Goal: Information Seeking & Learning: Learn about a topic

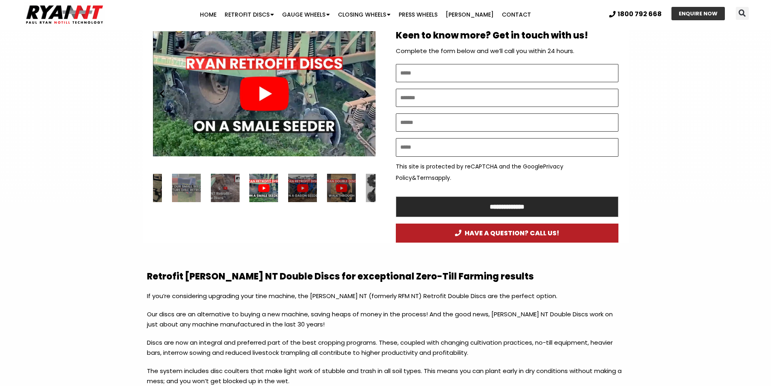
scroll to position [405, 0]
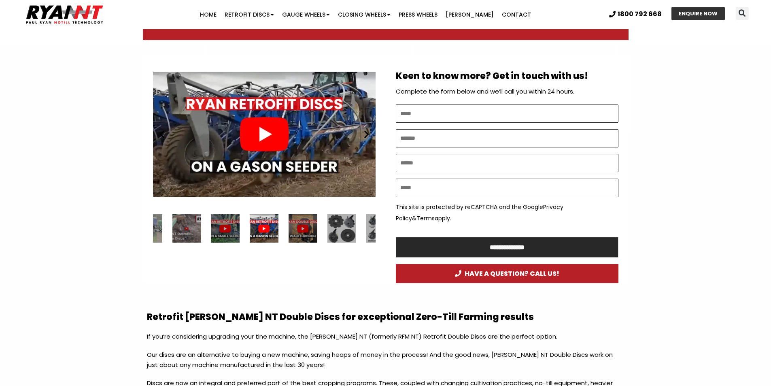
click at [185, 225] on div "1 / 34" at bounding box center [186, 228] width 29 height 29
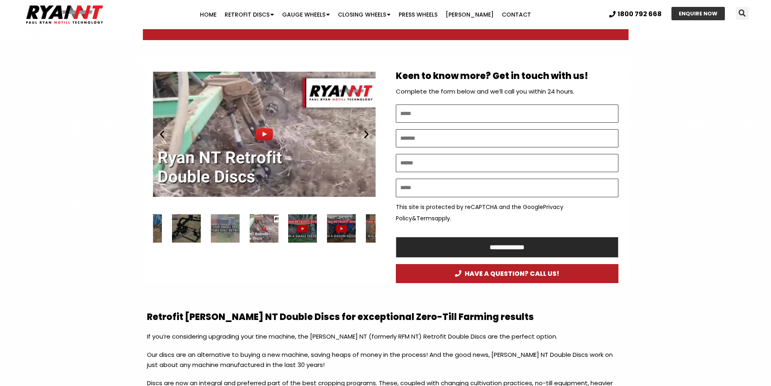
click at [227, 225] on div "34 / 34" at bounding box center [225, 228] width 29 height 29
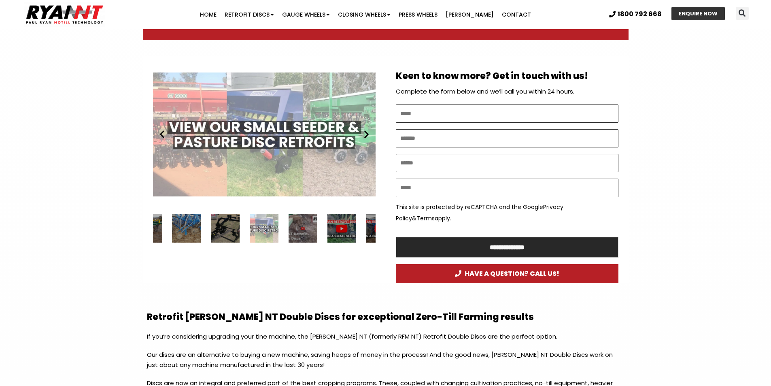
click at [363, 132] on icon "Next slide" at bounding box center [366, 134] width 10 height 10
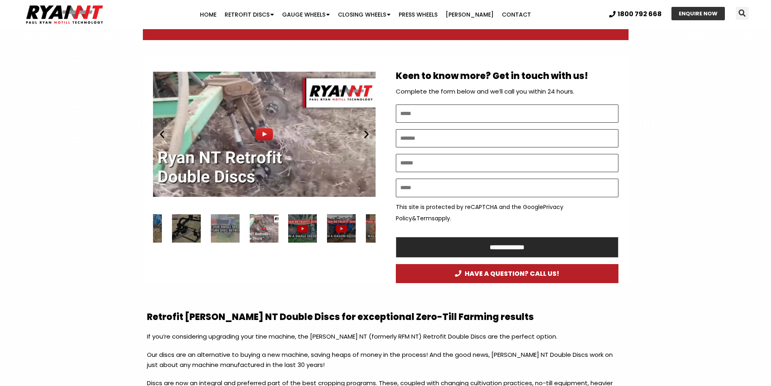
click at [363, 132] on icon "Next slide" at bounding box center [366, 134] width 10 height 10
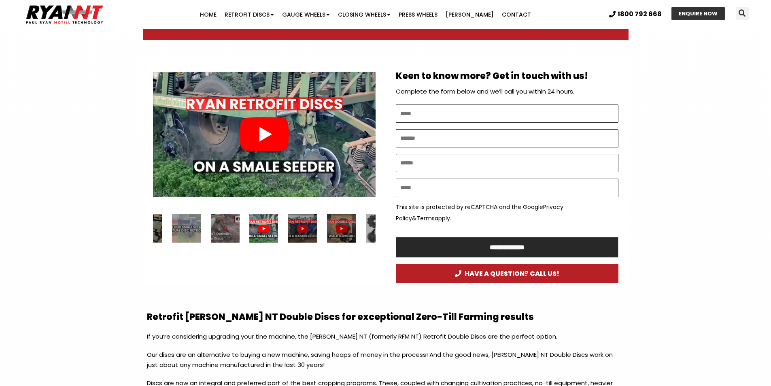
click at [363, 132] on icon "Next slide" at bounding box center [366, 134] width 10 height 10
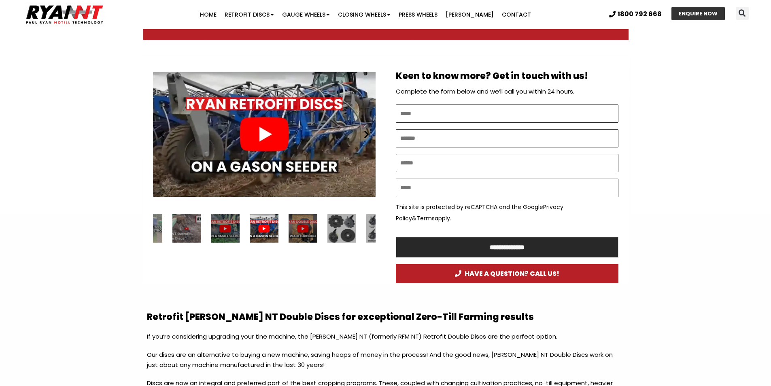
click at [363, 132] on icon "Next slide" at bounding box center [366, 134] width 10 height 10
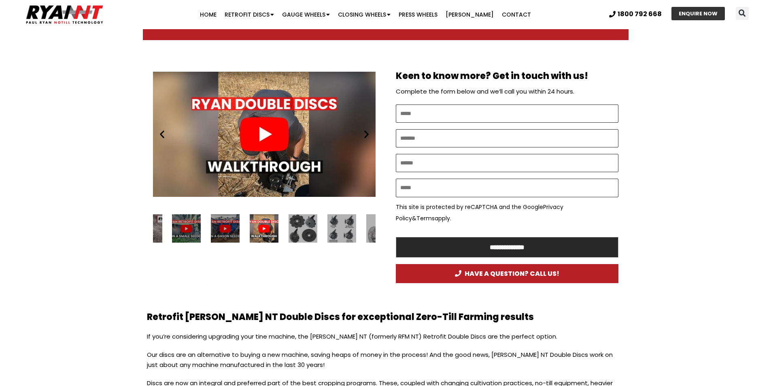
click at [363, 132] on icon "Next slide" at bounding box center [366, 134] width 10 height 10
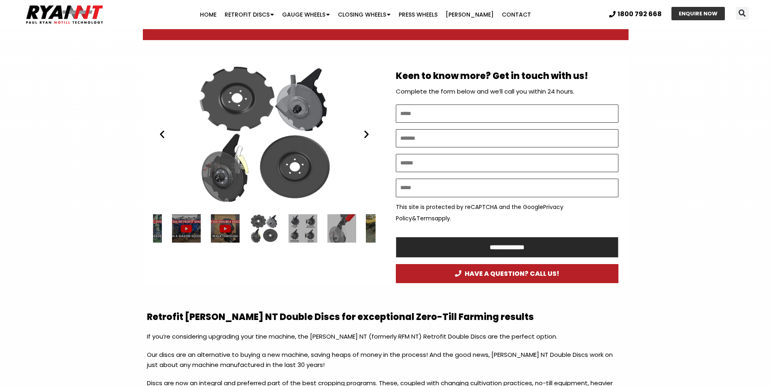
click at [363, 132] on icon "Next slide" at bounding box center [366, 134] width 10 height 10
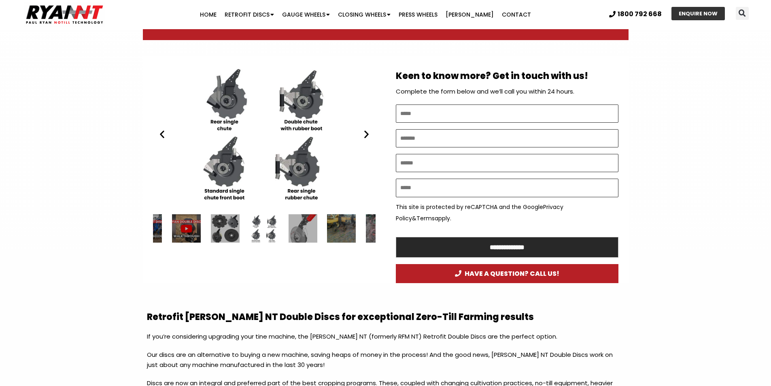
click at [363, 132] on icon "Next slide" at bounding box center [366, 134] width 10 height 10
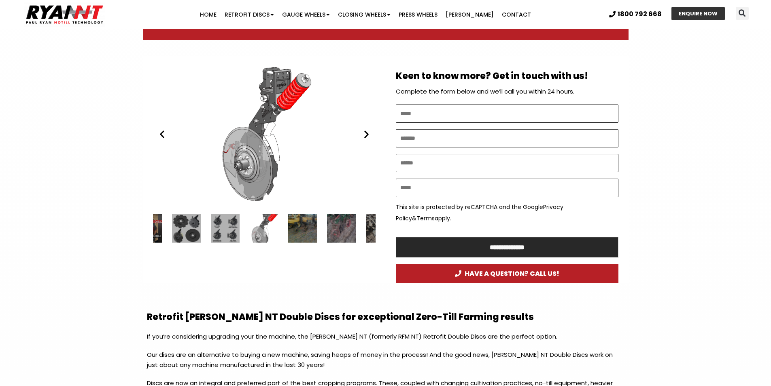
click at [363, 132] on icon "Next slide" at bounding box center [366, 134] width 10 height 10
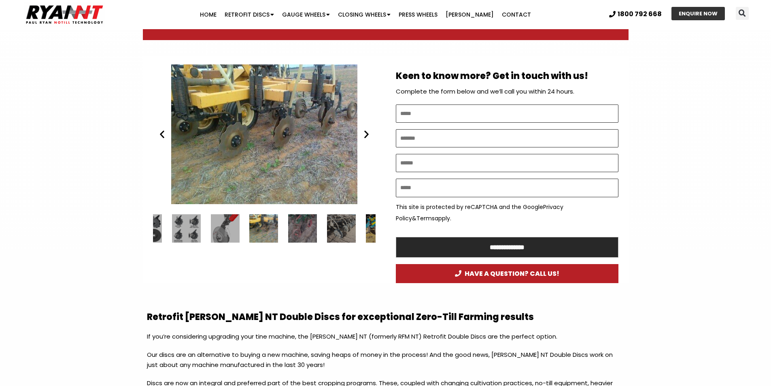
click at [307, 132] on div "Ryan NT (RFM NT) Ezee On DD" at bounding box center [264, 134] width 223 height 140
click at [272, 139] on div "Ryan NT (RFM NT) Ezee On DD" at bounding box center [264, 134] width 223 height 140
click at [369, 139] on icon "Next slide" at bounding box center [366, 134] width 10 height 10
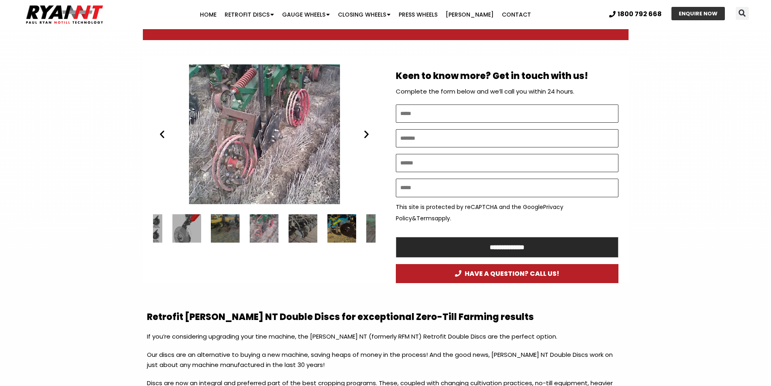
click at [366, 136] on icon "Next slide" at bounding box center [366, 134] width 10 height 10
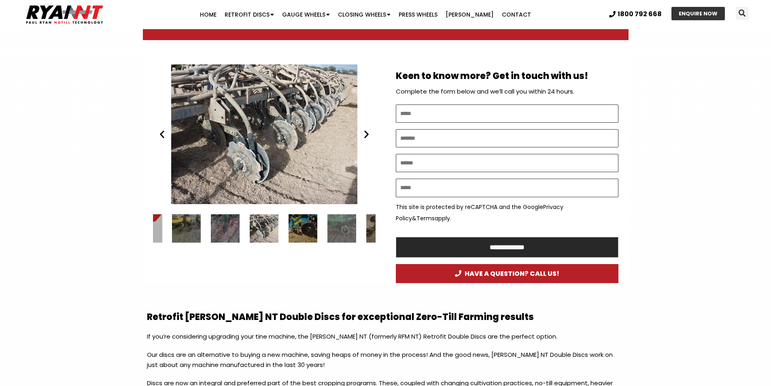
click at [366, 136] on icon "Next slide" at bounding box center [366, 134] width 10 height 10
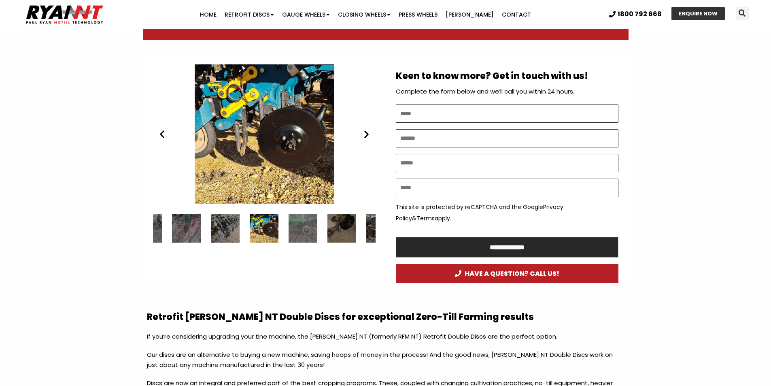
click at [366, 136] on icon "Next slide" at bounding box center [366, 134] width 10 height 10
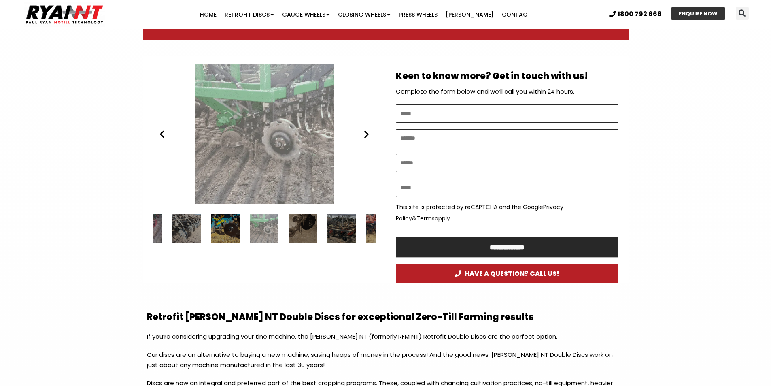
click at [366, 136] on icon "Next slide" at bounding box center [366, 134] width 10 height 10
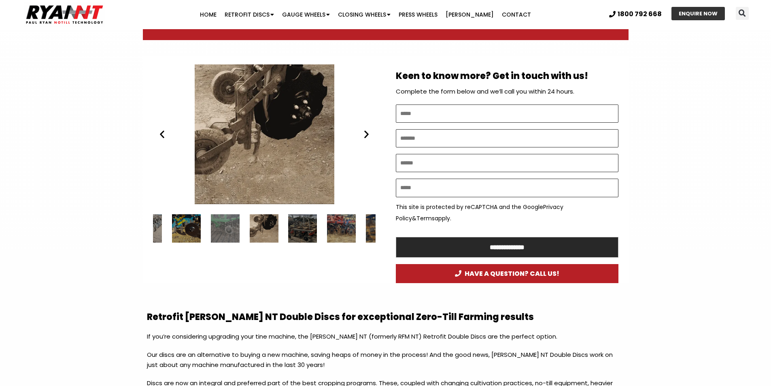
click at [366, 136] on icon "Next slide" at bounding box center [366, 134] width 10 height 10
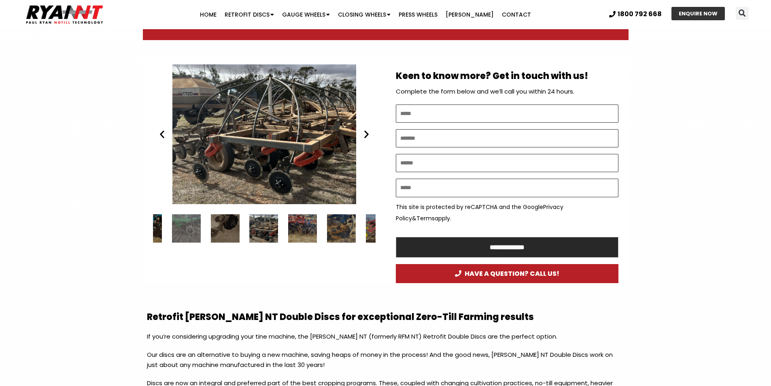
click at [280, 144] on div "Disc seeder - RYAN NT Flexicoil Double Discs" at bounding box center [264, 134] width 223 height 140
click at [279, 145] on div "Disc seeder - RYAN NT Flexicoil Double Discs" at bounding box center [264, 134] width 223 height 140
click at [367, 139] on icon "Next slide" at bounding box center [366, 134] width 10 height 10
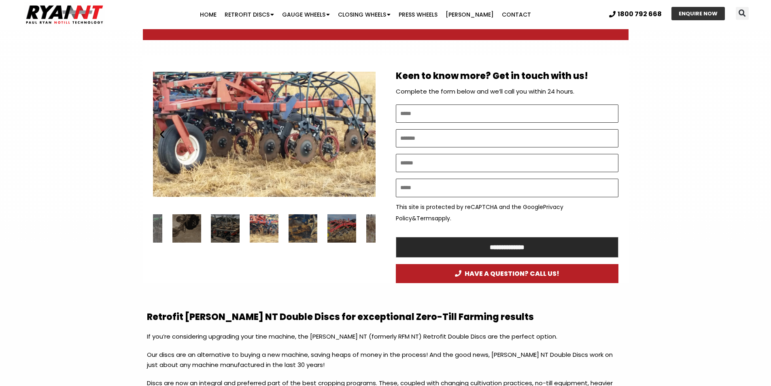
click at [367, 139] on icon "Next slide" at bounding box center [366, 134] width 10 height 10
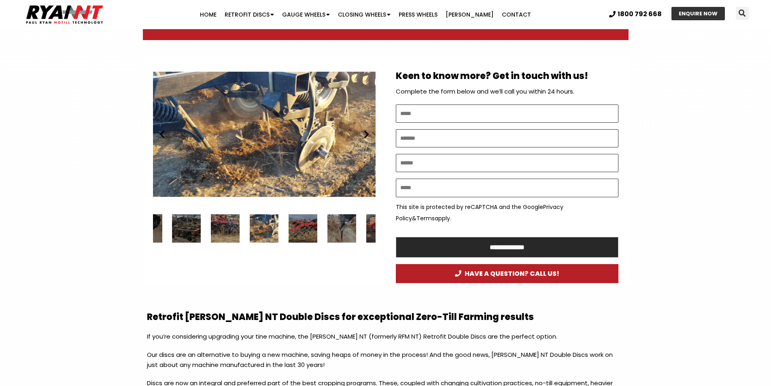
click at [164, 132] on icon "Previous slide" at bounding box center [162, 134] width 10 height 10
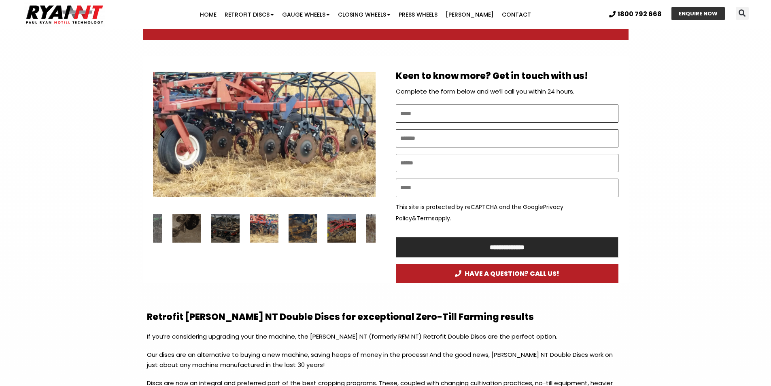
click at [370, 143] on div "RYAN NT Retrofit Double Discs and tyne mounted press wheels. no till cropping" at bounding box center [264, 134] width 223 height 140
click at [165, 140] on div "RYAN NT Retrofit Double Discs and tyne mounted press wheels. no till cropping" at bounding box center [264, 134] width 223 height 140
click at [342, 228] on div "17 / 34" at bounding box center [341, 228] width 29 height 29
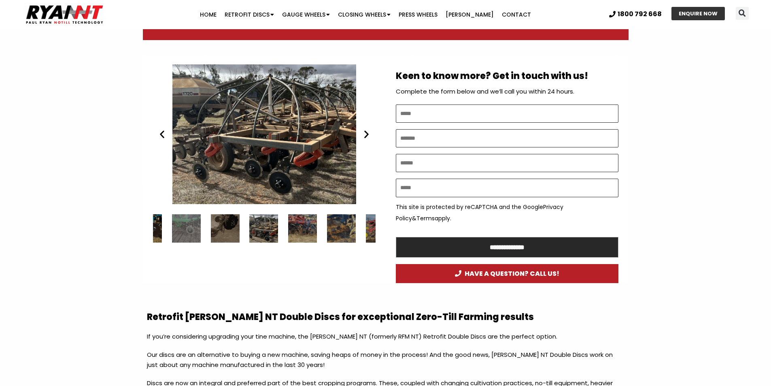
click at [342, 228] on div "16 / 34" at bounding box center [341, 228] width 29 height 29
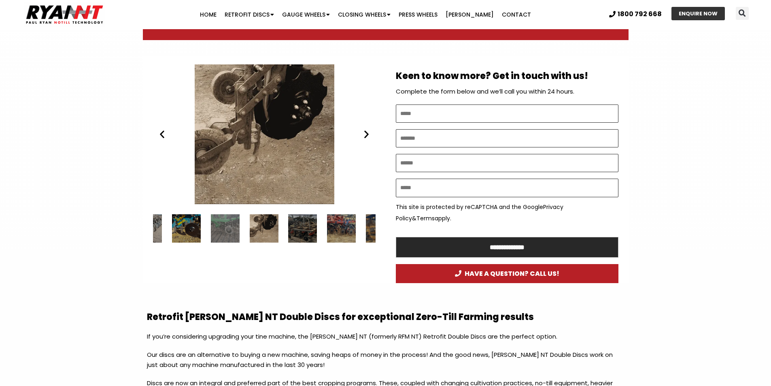
click at [369, 137] on icon "Next slide" at bounding box center [366, 134] width 10 height 10
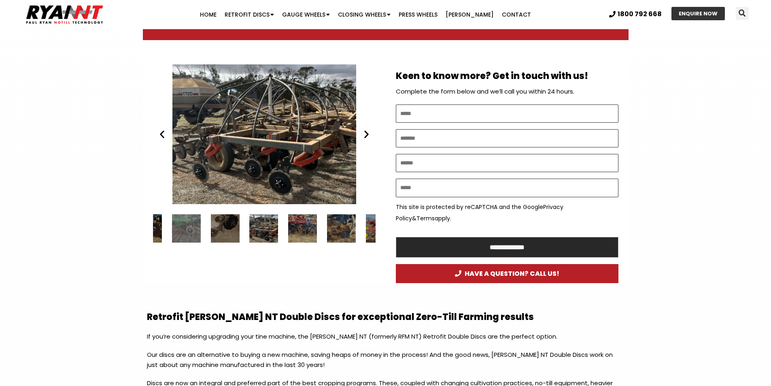
click at [367, 134] on icon "Next slide" at bounding box center [366, 134] width 10 height 10
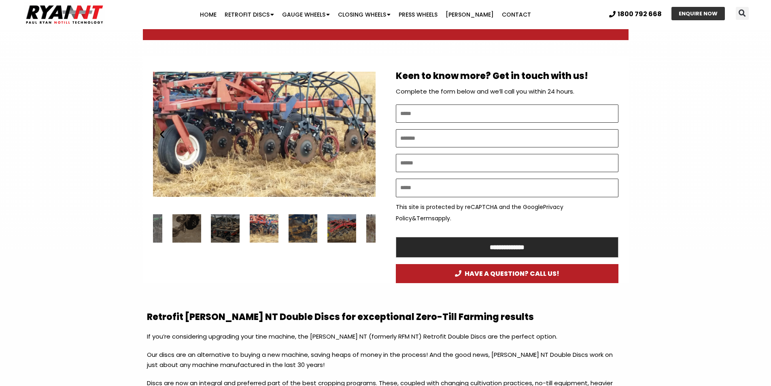
click at [367, 134] on icon "Next slide" at bounding box center [366, 134] width 10 height 10
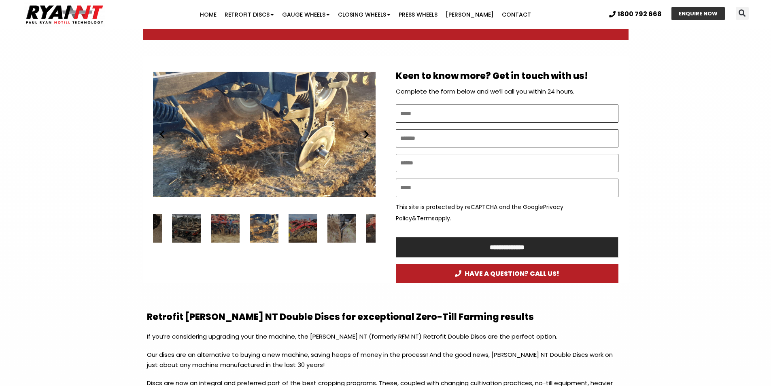
click at [367, 134] on icon "Next slide" at bounding box center [366, 134] width 10 height 10
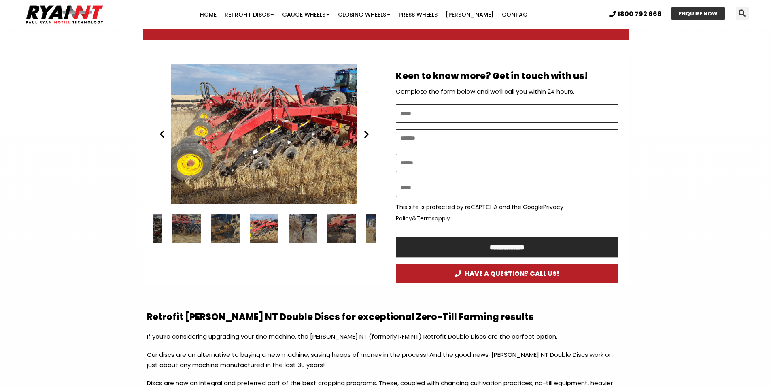
click at [368, 134] on icon "Next slide" at bounding box center [366, 134] width 10 height 10
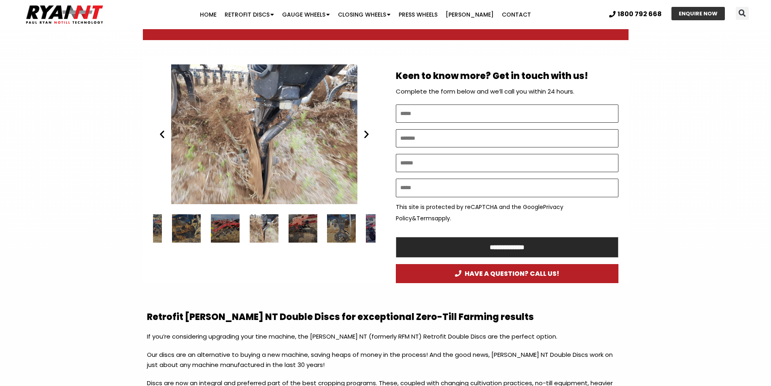
click at [367, 134] on icon "Next slide" at bounding box center [366, 134] width 10 height 10
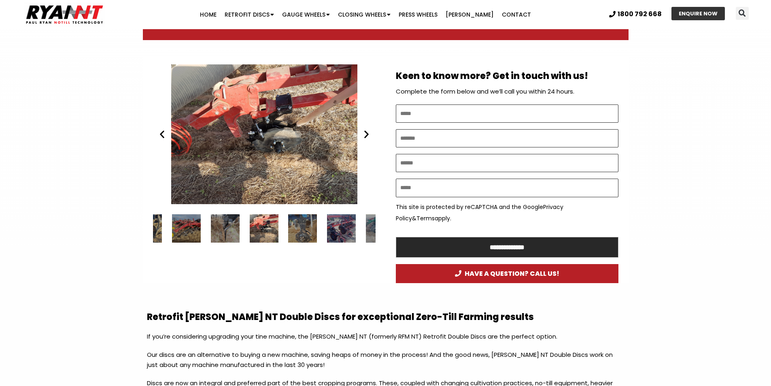
click at [367, 134] on icon "Next slide" at bounding box center [366, 134] width 10 height 10
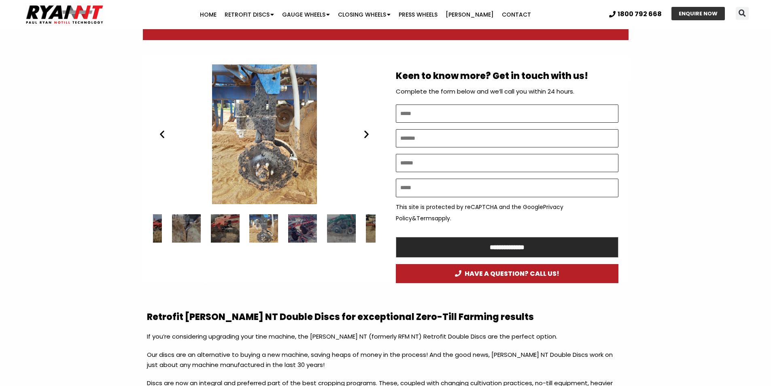
click at [367, 134] on icon "Next slide" at bounding box center [366, 134] width 10 height 10
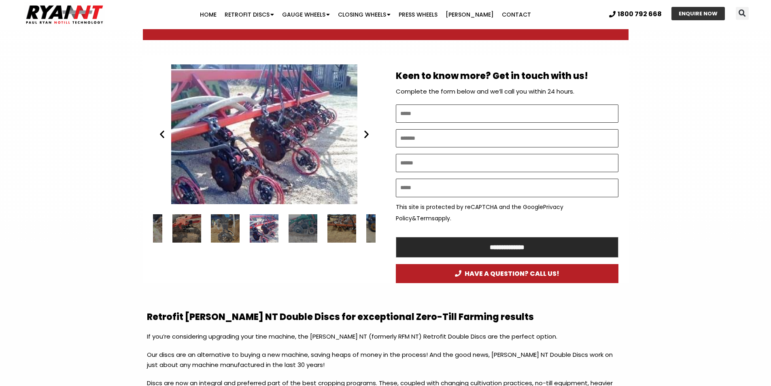
click at [367, 134] on icon "Next slide" at bounding box center [366, 134] width 10 height 10
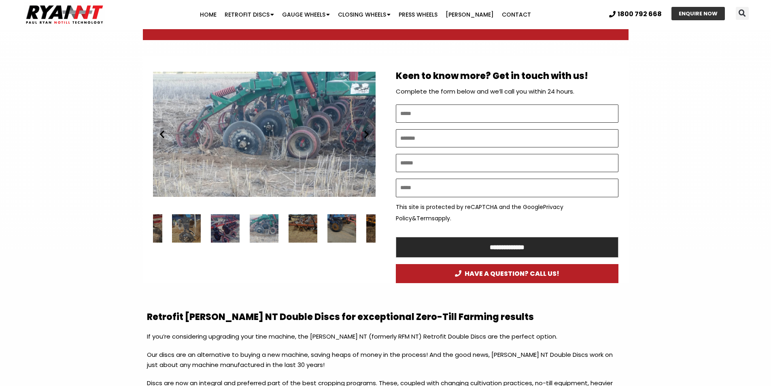
click at [367, 134] on icon "Next slide" at bounding box center [366, 134] width 10 height 10
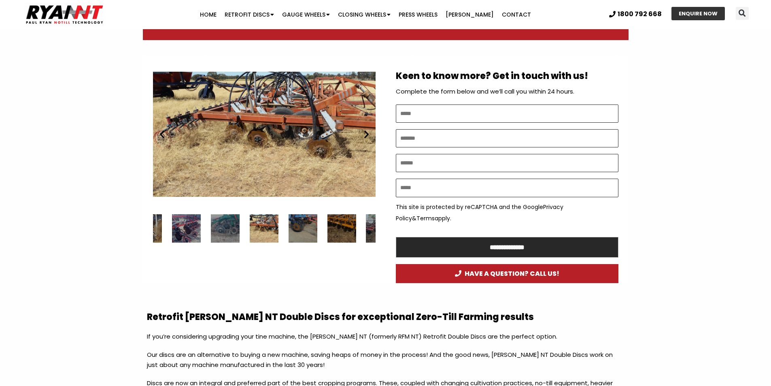
click at [367, 134] on icon "Next slide" at bounding box center [366, 134] width 10 height 10
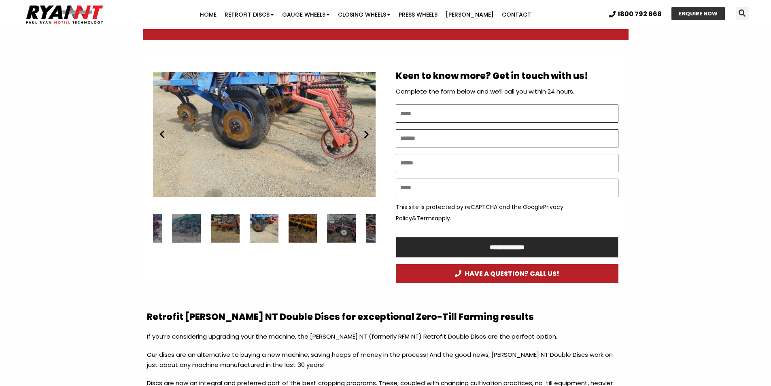
click at [367, 134] on icon "Next slide" at bounding box center [366, 134] width 10 height 10
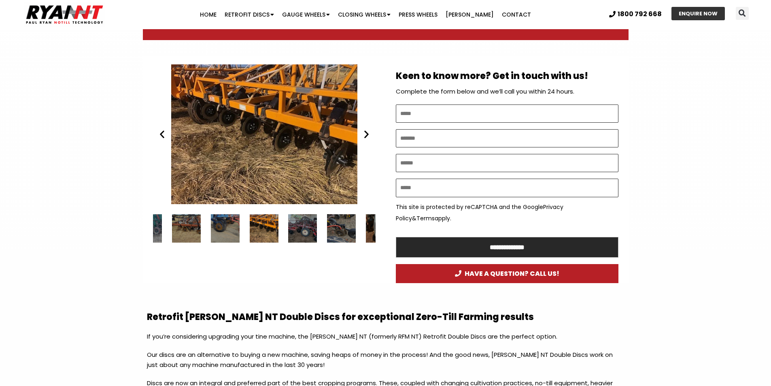
click at [367, 134] on icon "Next slide" at bounding box center [366, 134] width 10 height 10
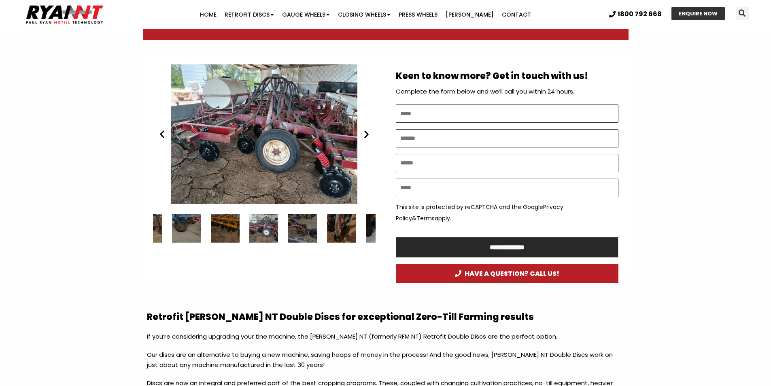
click at [367, 134] on icon "Next slide" at bounding box center [366, 134] width 10 height 10
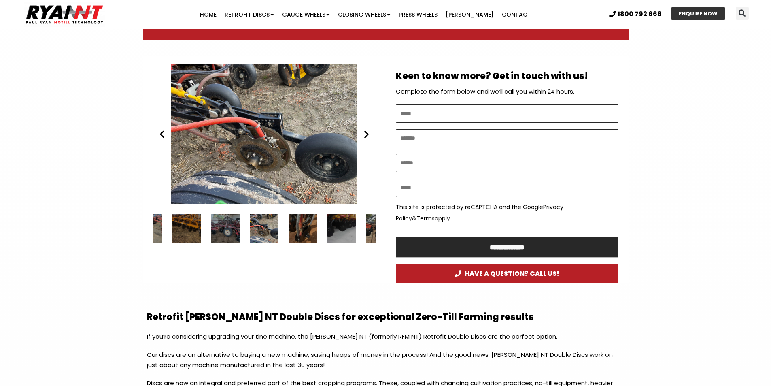
click at [367, 134] on icon "Next slide" at bounding box center [366, 134] width 10 height 10
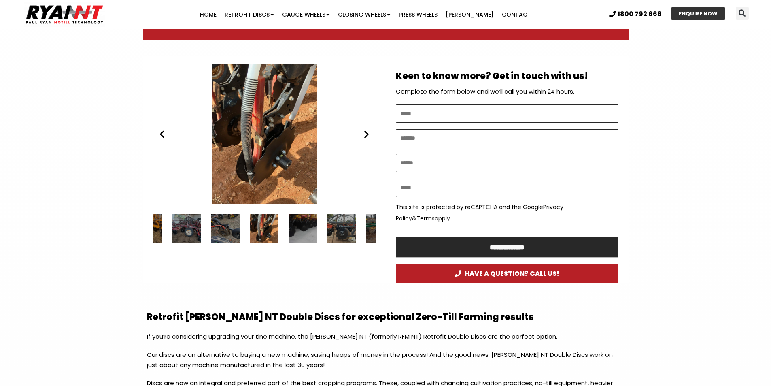
click at [367, 134] on icon "Next slide" at bounding box center [366, 134] width 10 height 10
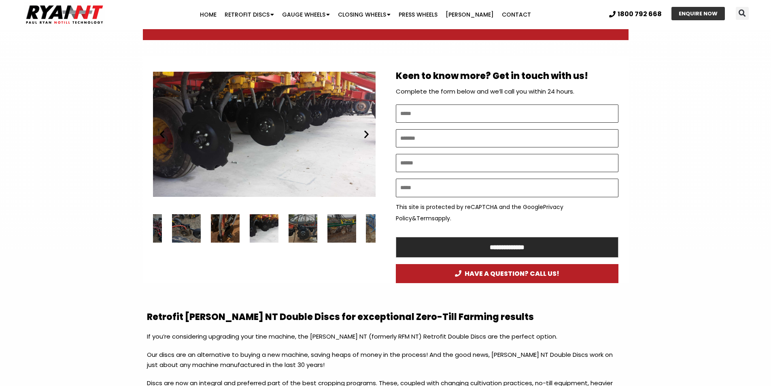
click at [367, 134] on icon "Next slide" at bounding box center [366, 134] width 10 height 10
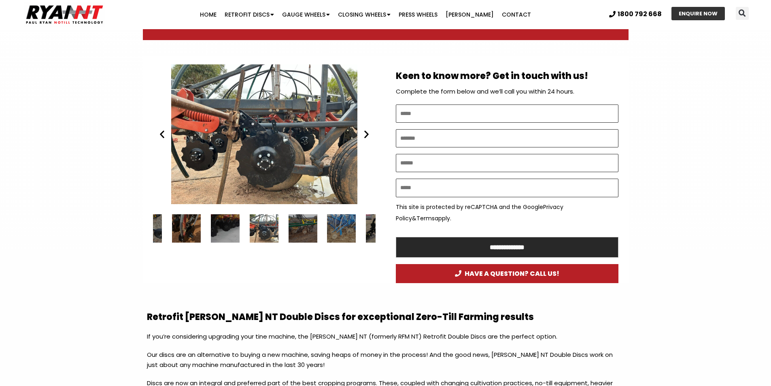
click at [367, 134] on icon "Next slide" at bounding box center [366, 134] width 10 height 10
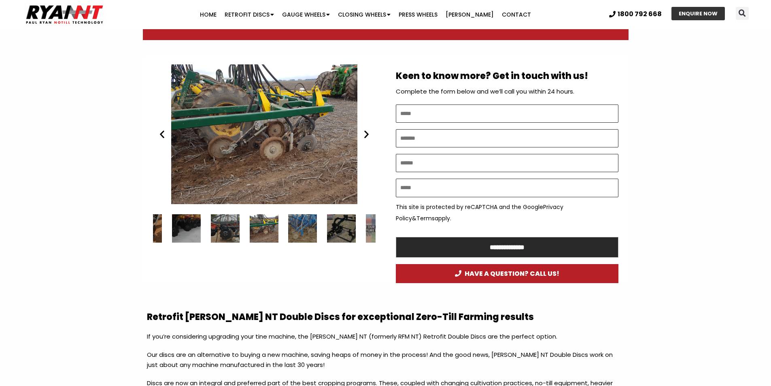
click at [367, 134] on icon "Next slide" at bounding box center [366, 134] width 10 height 10
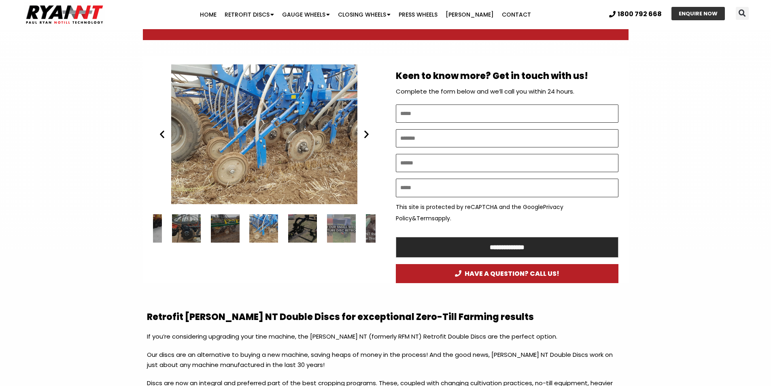
click at [367, 134] on icon "Next slide" at bounding box center [366, 134] width 10 height 10
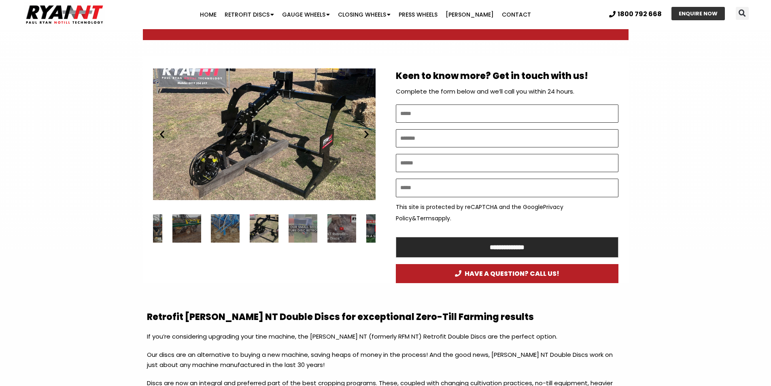
click at [367, 134] on icon "Next slide" at bounding box center [366, 134] width 10 height 10
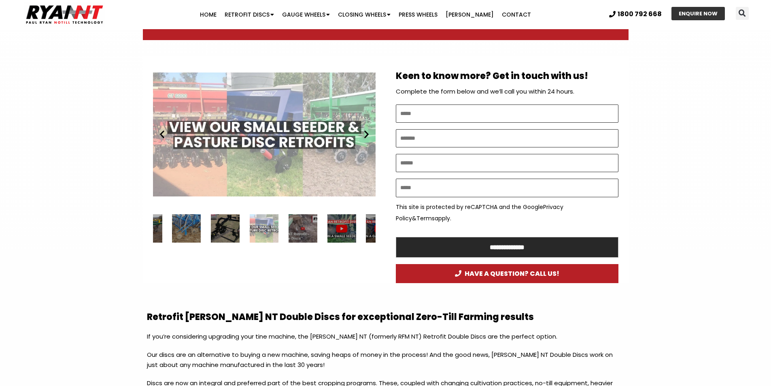
click at [367, 134] on icon "Next slide" at bounding box center [366, 134] width 10 height 10
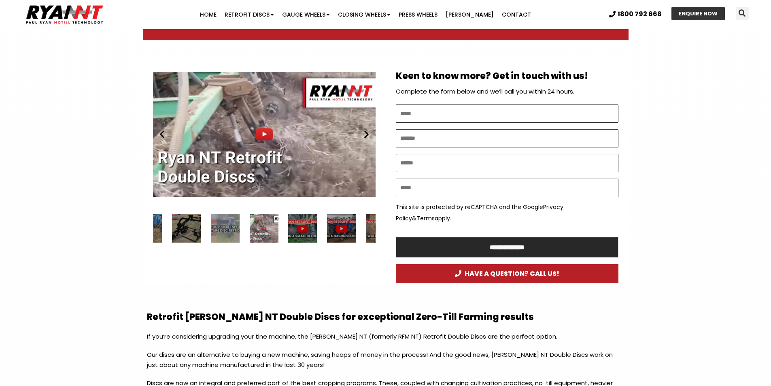
click at [367, 134] on icon "Next slide" at bounding box center [366, 134] width 10 height 10
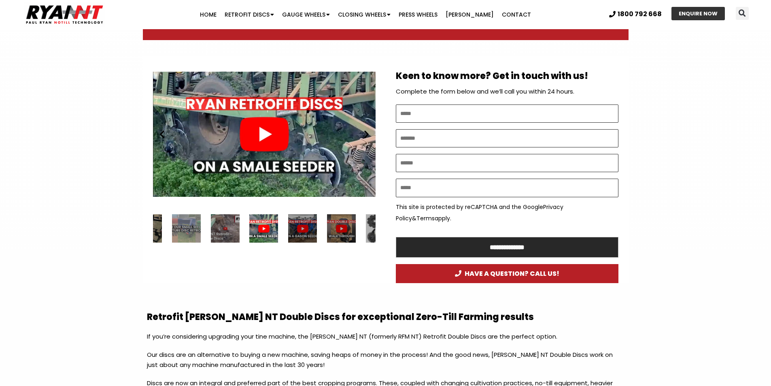
click at [367, 134] on icon "Next slide" at bounding box center [366, 134] width 10 height 10
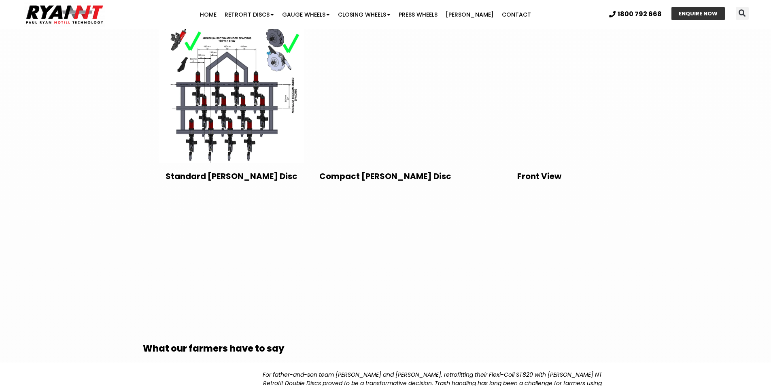
scroll to position [1335, 0]
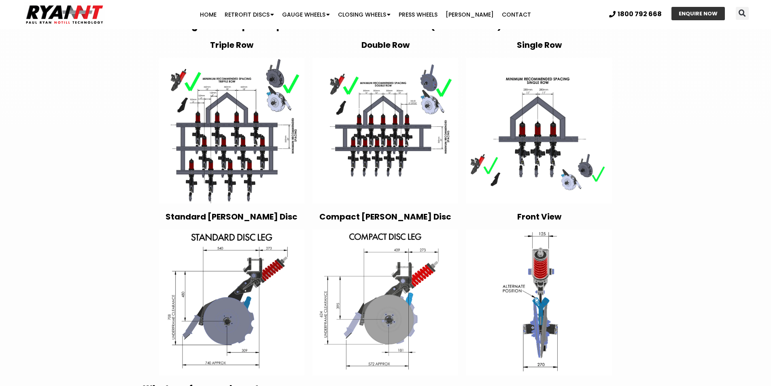
click at [227, 121] on img at bounding box center [232, 131] width 146 height 146
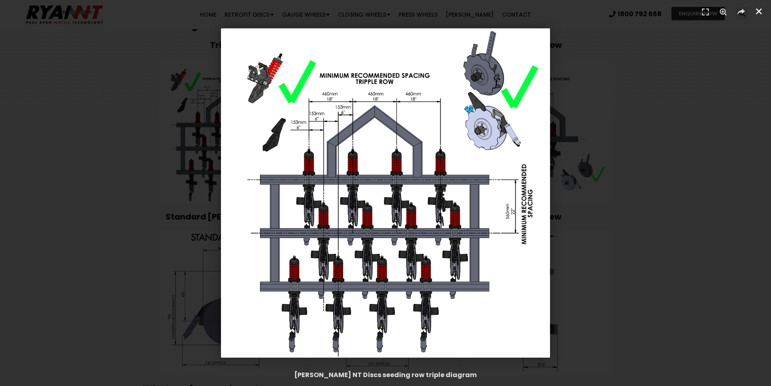
click at [761, 9] on icon "Close (Esc)" at bounding box center [759, 11] width 8 height 8
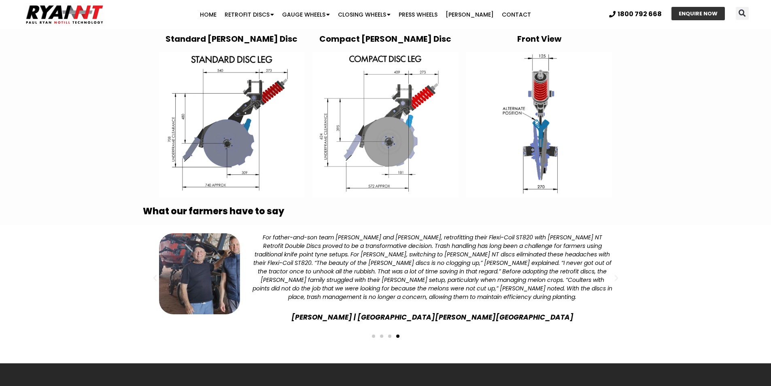
scroll to position [1538, 0]
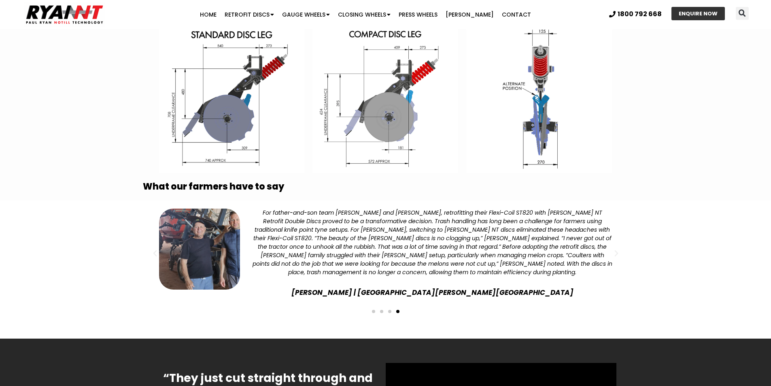
click at [391, 310] on span "Go to slide 3" at bounding box center [389, 311] width 3 height 3
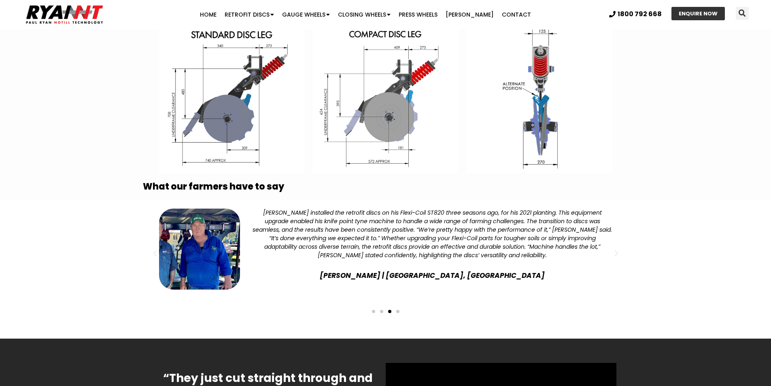
click at [373, 305] on div "Slides" at bounding box center [385, 310] width 477 height 11
click at [371, 305] on div "Slides" at bounding box center [385, 310] width 477 height 11
click at [372, 310] on span "Go to slide 1" at bounding box center [373, 311] width 3 height 3
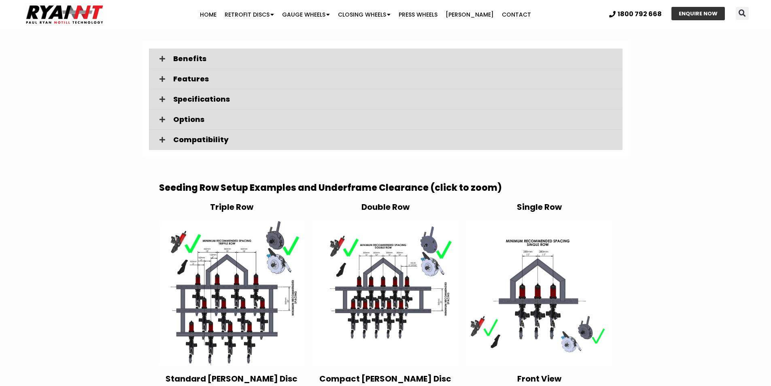
scroll to position [1214, 0]
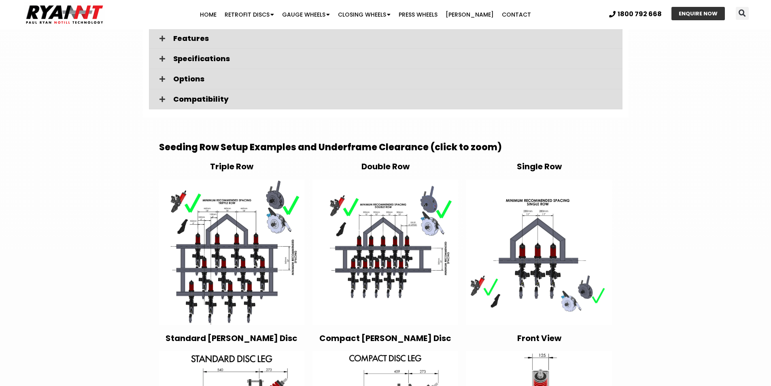
click at [244, 244] on img at bounding box center [232, 252] width 146 height 146
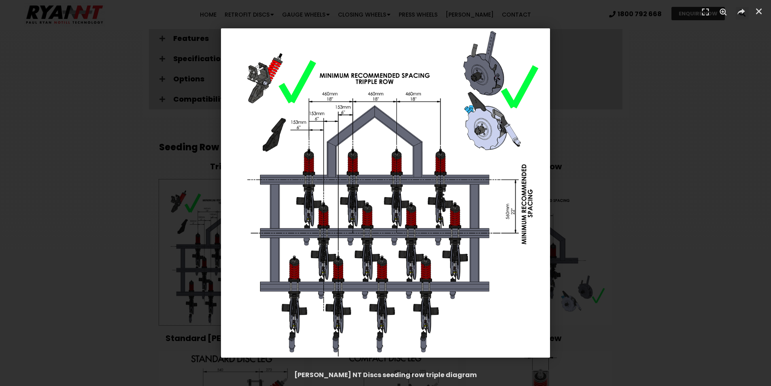
click at [86, 91] on div "1 / 1" at bounding box center [385, 192] width 714 height 329
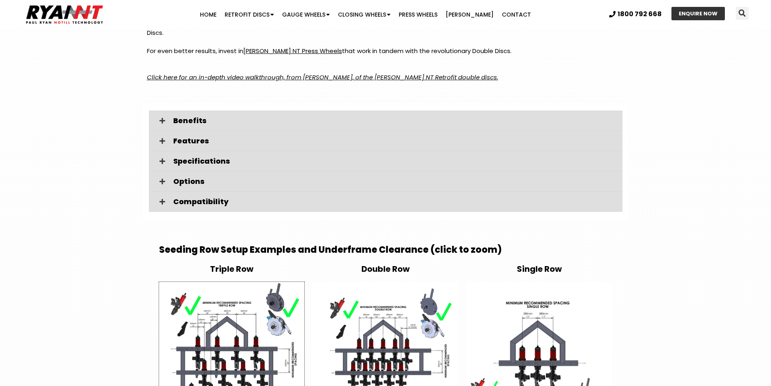
scroll to position [1093, 0]
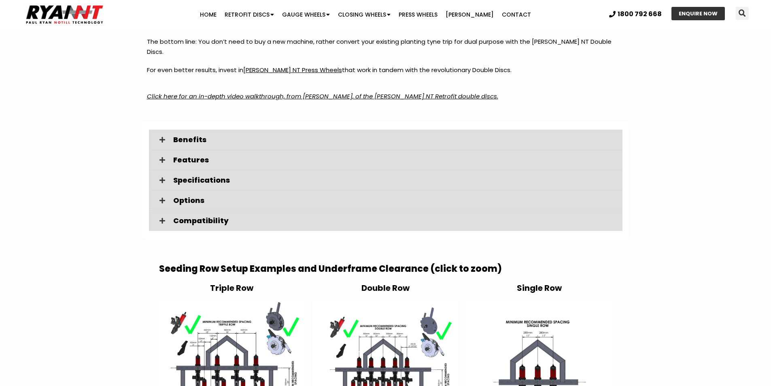
click at [293, 92] on em "Click here for an in-depth video walkthrough, from [PERSON_NAME], of the [PERSO…" at bounding box center [322, 96] width 351 height 8
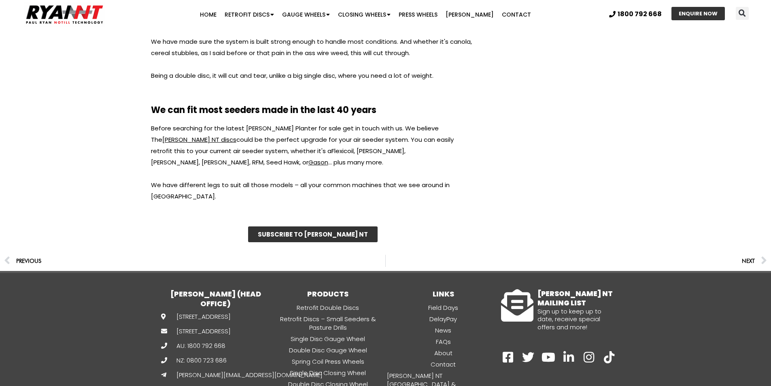
scroll to position [971, 0]
